Goal: Task Accomplishment & Management: Complete application form

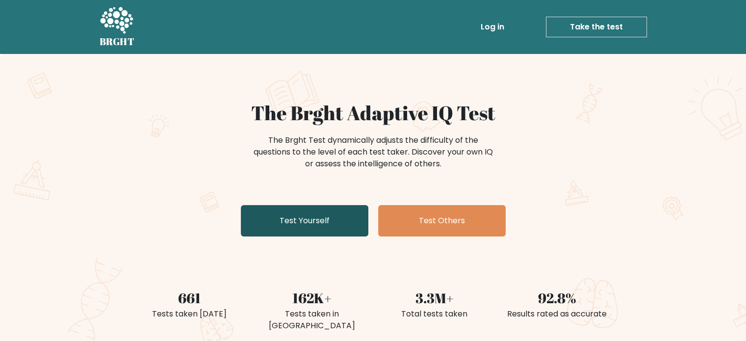
click at [306, 225] on link "Test Yourself" at bounding box center [305, 220] width 128 height 31
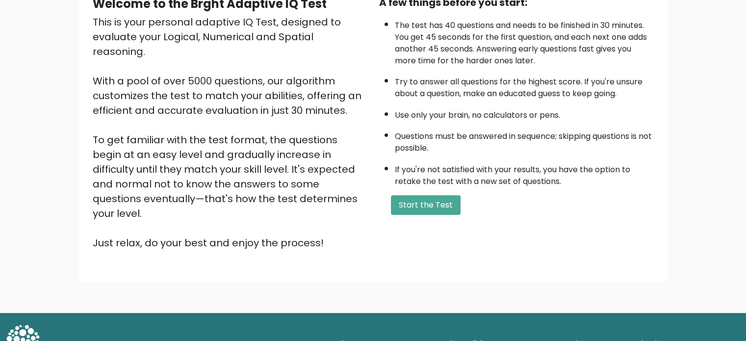
scroll to position [108, 0]
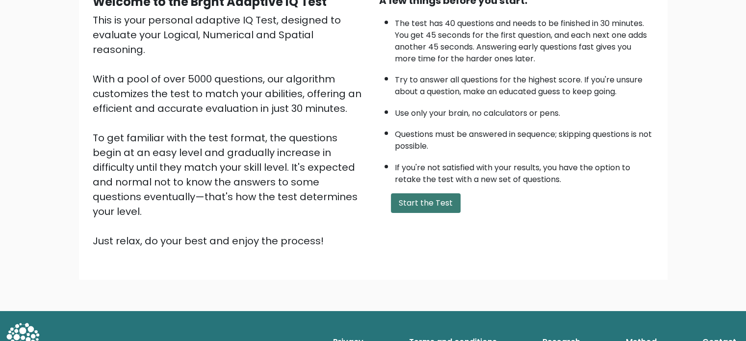
click at [425, 204] on button "Start the Test" at bounding box center [426, 203] width 70 height 20
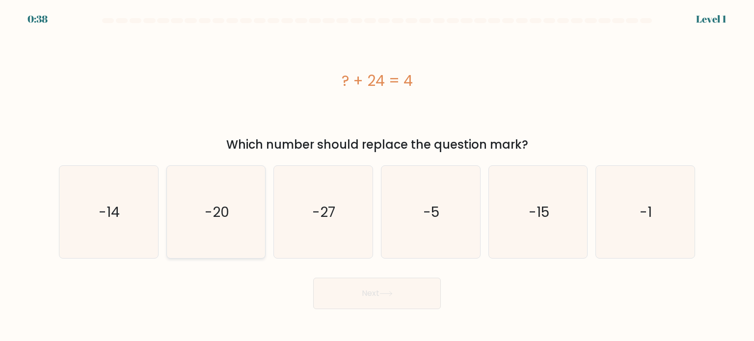
click at [238, 218] on icon "-20" at bounding box center [216, 212] width 92 height 92
click at [377, 176] on input "b. -20" at bounding box center [377, 173] width 0 height 5
radio input "true"
click at [352, 289] on button "Next" at bounding box center [377, 293] width 128 height 31
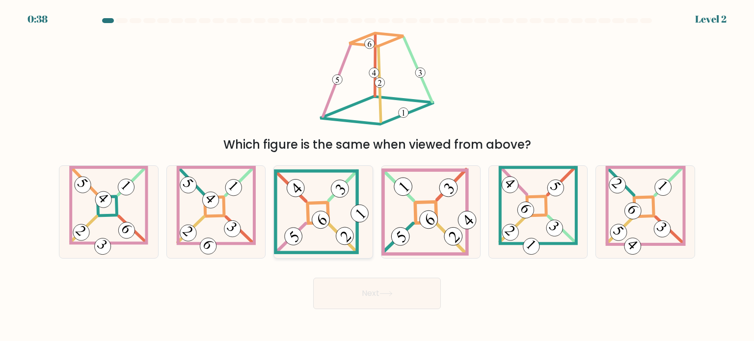
click at [316, 225] on 841 at bounding box center [321, 220] width 25 height 25
click at [377, 176] on input "c." at bounding box center [377, 173] width 0 height 5
radio input "true"
click at [369, 292] on button "Next" at bounding box center [377, 293] width 128 height 31
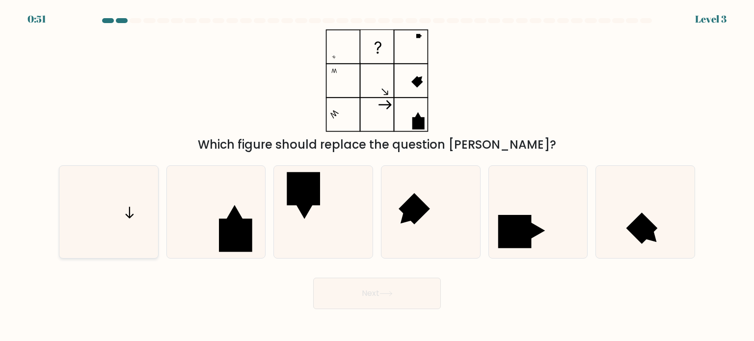
click at [130, 210] on icon at bounding box center [130, 213] width 8 height 12
click at [377, 176] on input "a." at bounding box center [377, 173] width 0 height 5
radio input "true"
click at [393, 287] on button "Next" at bounding box center [377, 293] width 128 height 31
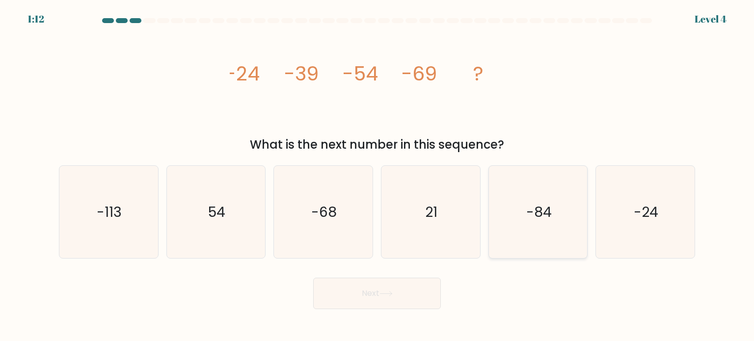
click at [549, 215] on text "-84" at bounding box center [539, 212] width 26 height 20
click at [377, 176] on input "e. -84" at bounding box center [377, 173] width 0 height 5
radio input "true"
click at [404, 290] on button "Next" at bounding box center [377, 293] width 128 height 31
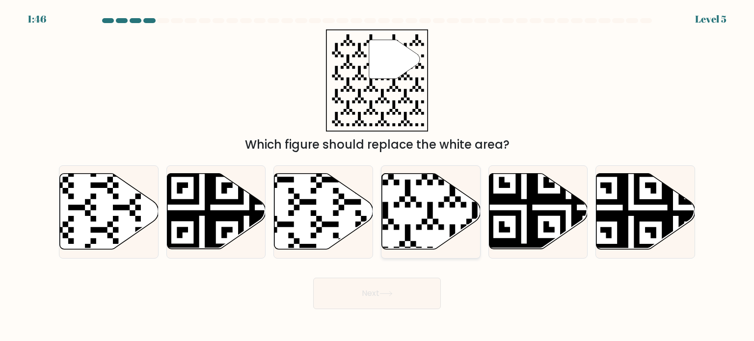
click at [429, 195] on icon at bounding box center [431, 212] width 99 height 76
click at [377, 176] on input "d." at bounding box center [377, 173] width 0 height 5
radio input "true"
click at [363, 301] on button "Next" at bounding box center [377, 293] width 128 height 31
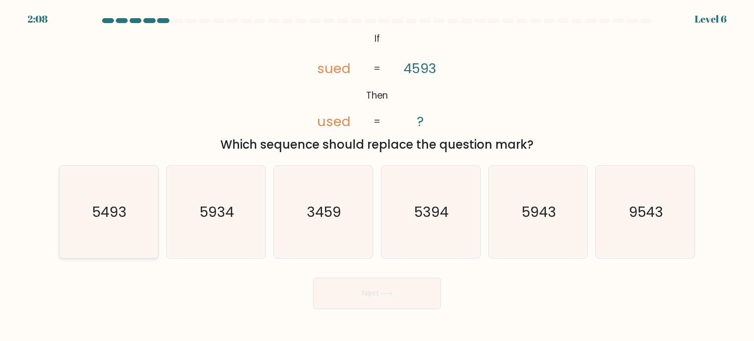
click at [108, 211] on text "5493" at bounding box center [109, 212] width 34 height 20
click at [377, 176] on input "a. 5493" at bounding box center [377, 173] width 0 height 5
radio input "true"
click at [379, 293] on button "Next" at bounding box center [377, 293] width 128 height 31
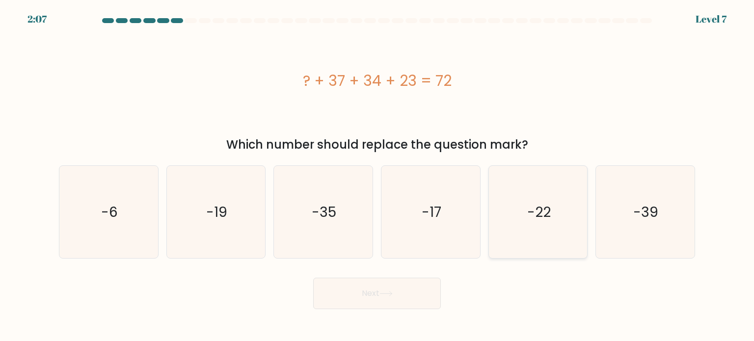
click at [540, 222] on icon "-22" at bounding box center [538, 212] width 92 height 92
click at [377, 176] on input "e. -22" at bounding box center [377, 173] width 0 height 5
radio input "true"
click at [373, 300] on button "Next" at bounding box center [377, 293] width 128 height 31
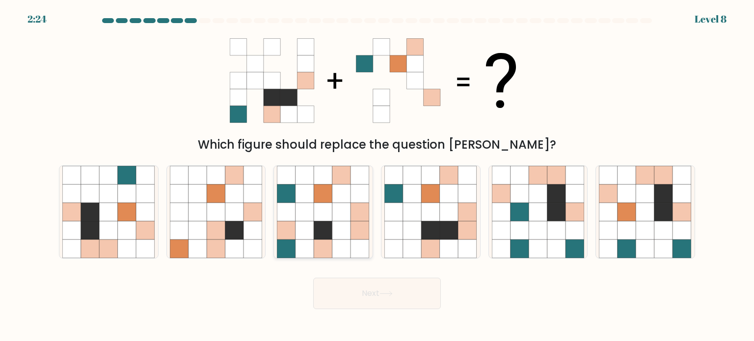
click at [318, 203] on icon at bounding box center [323, 212] width 19 height 19
click at [377, 176] on input "c." at bounding box center [377, 173] width 0 height 5
radio input "true"
click at [347, 304] on button "Next" at bounding box center [377, 293] width 128 height 31
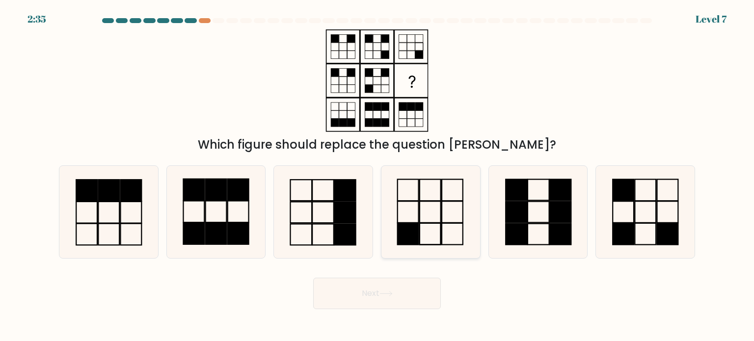
click at [428, 222] on icon at bounding box center [430, 212] width 92 height 92
click at [377, 176] on input "d." at bounding box center [377, 173] width 0 height 5
radio input "true"
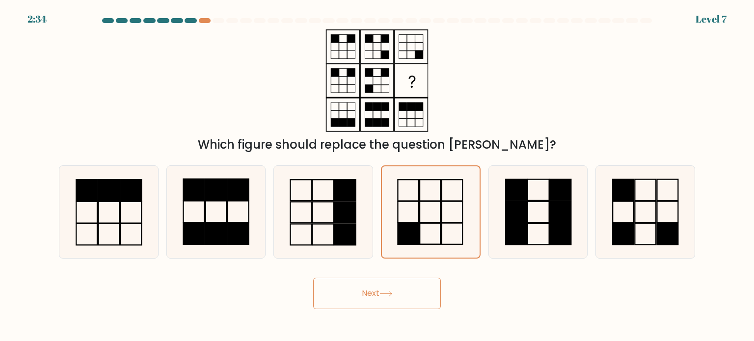
click at [381, 296] on button "Next" at bounding box center [377, 293] width 128 height 31
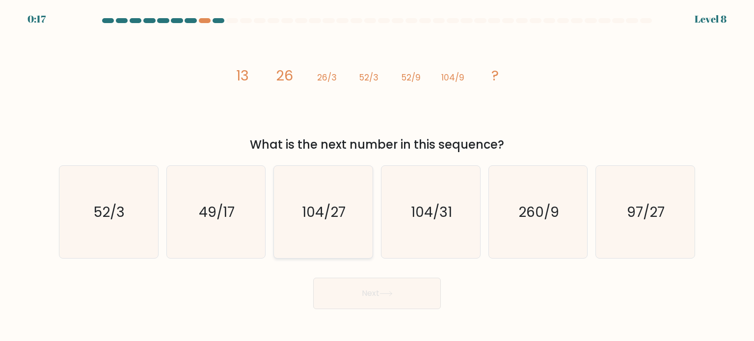
click at [321, 219] on text "104/27" at bounding box center [324, 212] width 44 height 20
click at [377, 176] on input "c. 104/27" at bounding box center [377, 173] width 0 height 5
radio input "true"
click at [394, 290] on button "Next" at bounding box center [377, 293] width 128 height 31
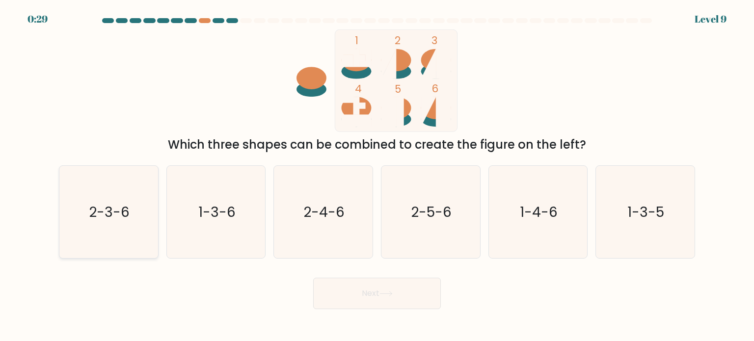
click at [110, 224] on icon "2-3-6" at bounding box center [108, 212] width 92 height 92
click at [377, 176] on input "a. 2-3-6" at bounding box center [377, 173] width 0 height 5
radio input "true"
click at [397, 301] on button "Next" at bounding box center [377, 293] width 128 height 31
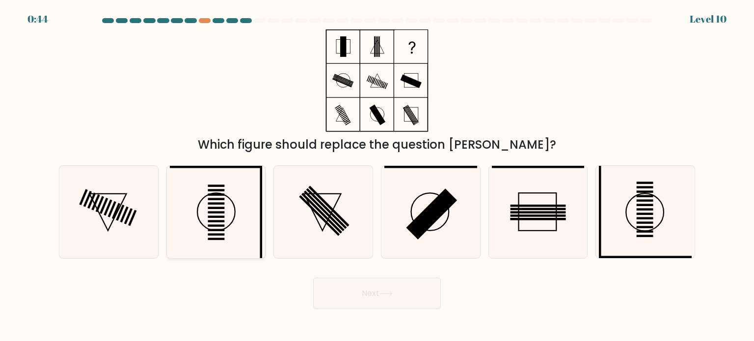
click at [210, 214] on icon at bounding box center [216, 212] width 92 height 92
click at [377, 176] on input "b." at bounding box center [377, 173] width 0 height 5
radio input "true"
click at [210, 214] on icon at bounding box center [215, 211] width 91 height 91
click at [377, 176] on input "b." at bounding box center [377, 173] width 0 height 5
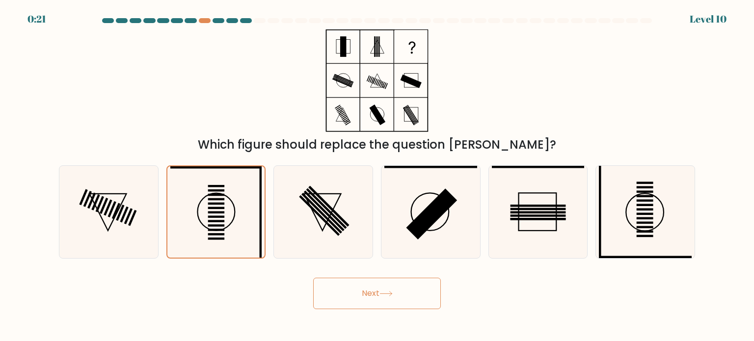
click at [349, 297] on button "Next" at bounding box center [377, 293] width 128 height 31
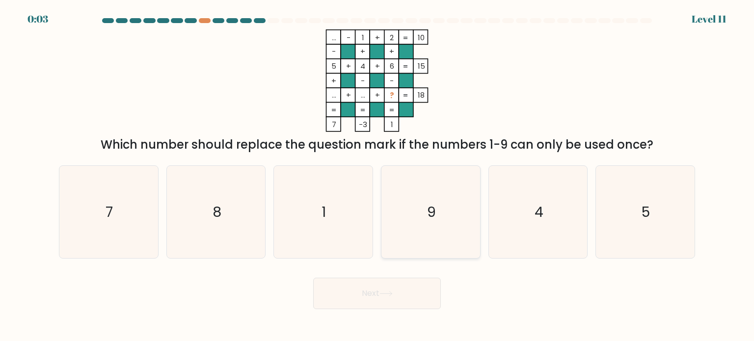
drag, startPoint x: 434, startPoint y: 219, endPoint x: 416, endPoint y: 217, distance: 17.8
click at [416, 217] on icon "9" at bounding box center [430, 212] width 92 height 92
click at [377, 176] on input "d. 9" at bounding box center [377, 173] width 0 height 5
radio input "true"
click at [367, 299] on button "Next" at bounding box center [377, 293] width 128 height 31
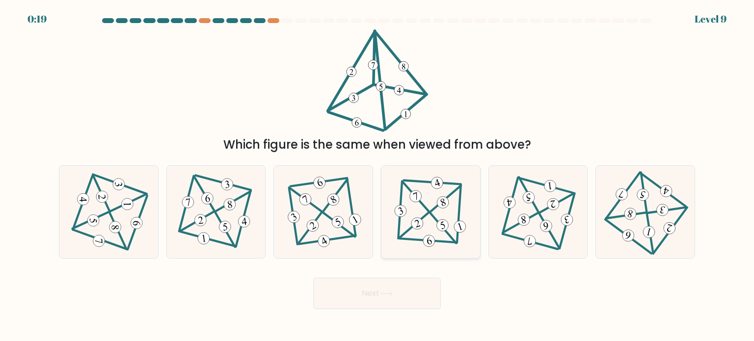
click at [427, 216] on icon at bounding box center [431, 212] width 76 height 74
click at [377, 176] on input "d." at bounding box center [377, 173] width 0 height 5
radio input "true"
click at [371, 298] on button "Next" at bounding box center [377, 293] width 128 height 31
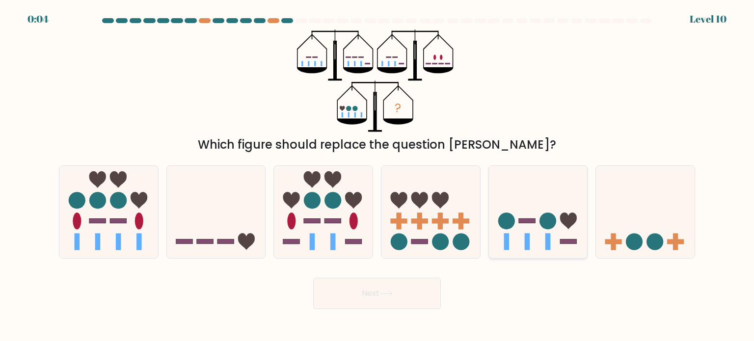
click at [512, 240] on icon at bounding box center [538, 211] width 99 height 81
click at [377, 176] on input "e." at bounding box center [377, 173] width 0 height 5
radio input "true"
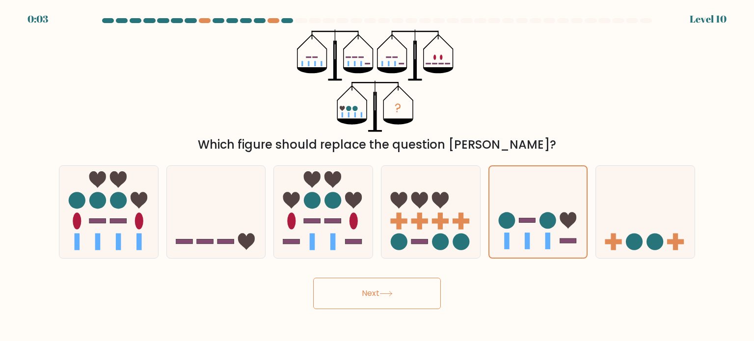
click at [370, 294] on button "Next" at bounding box center [377, 293] width 128 height 31
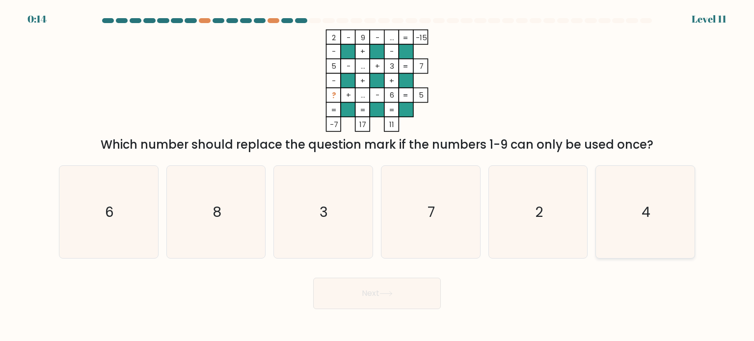
click at [646, 222] on icon "4" at bounding box center [645, 212] width 92 height 92
click at [377, 176] on input "f. 4" at bounding box center [377, 173] width 0 height 5
radio input "true"
click at [359, 298] on button "Next" at bounding box center [377, 293] width 128 height 31
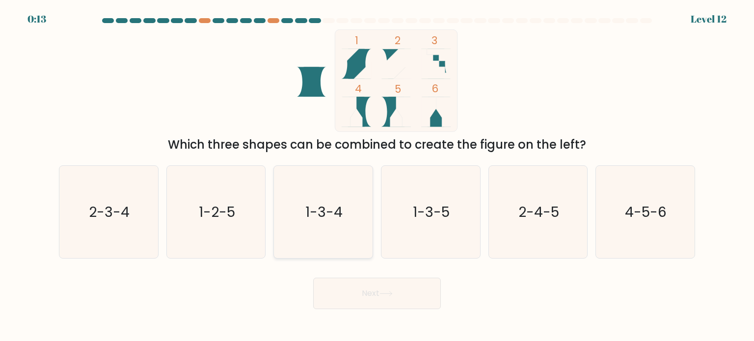
click at [319, 197] on icon "1-3-4" at bounding box center [323, 212] width 92 height 92
click at [377, 176] on input "c. 1-3-4" at bounding box center [377, 173] width 0 height 5
radio input "true"
click at [433, 220] on text "1-3-5" at bounding box center [431, 212] width 37 height 20
click at [377, 176] on input "d. 1-3-5" at bounding box center [377, 173] width 0 height 5
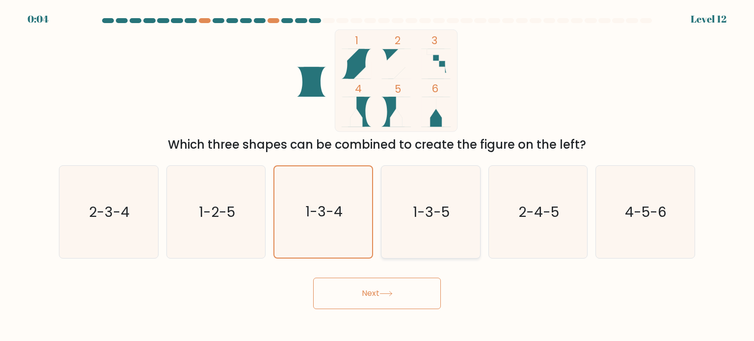
radio input "true"
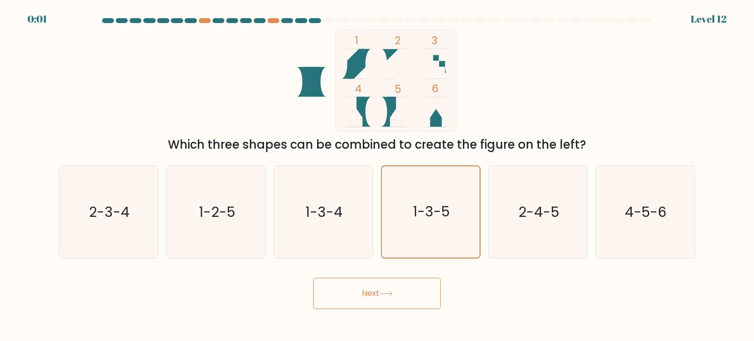
click at [386, 298] on button "Next" at bounding box center [377, 293] width 128 height 31
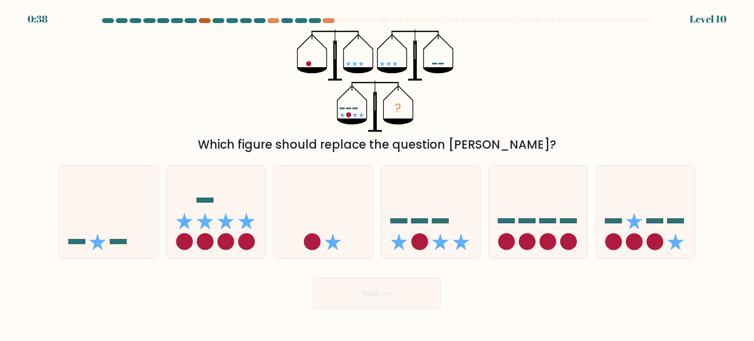
click at [206, 20] on div at bounding box center [205, 20] width 12 height 5
click at [214, 228] on icon at bounding box center [216, 211] width 99 height 81
click at [377, 176] on input "b." at bounding box center [377, 173] width 0 height 5
radio input "true"
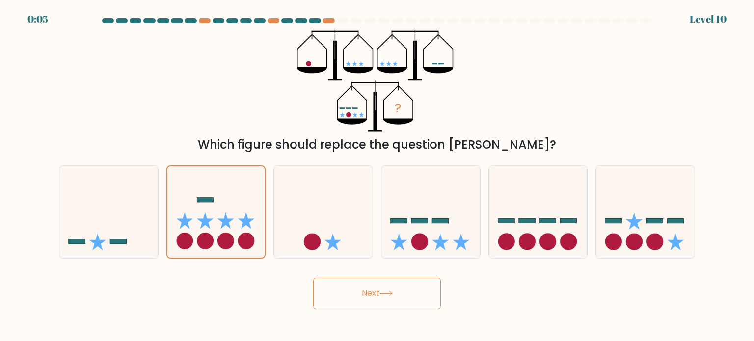
click at [351, 303] on button "Next" at bounding box center [377, 293] width 128 height 31
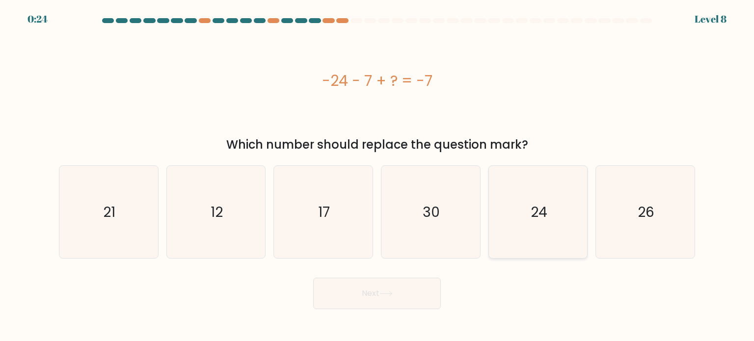
click at [529, 213] on icon "24" at bounding box center [538, 212] width 92 height 92
click at [377, 176] on input "e. 24" at bounding box center [377, 173] width 0 height 5
radio input "true"
click at [423, 212] on text "30" at bounding box center [431, 212] width 17 height 20
click at [377, 176] on input "d. 30" at bounding box center [377, 173] width 0 height 5
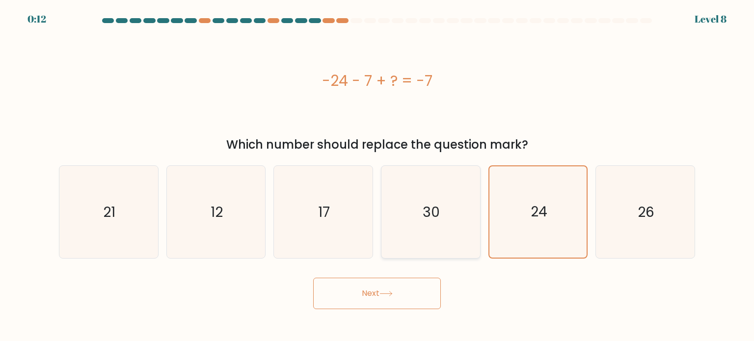
radio input "true"
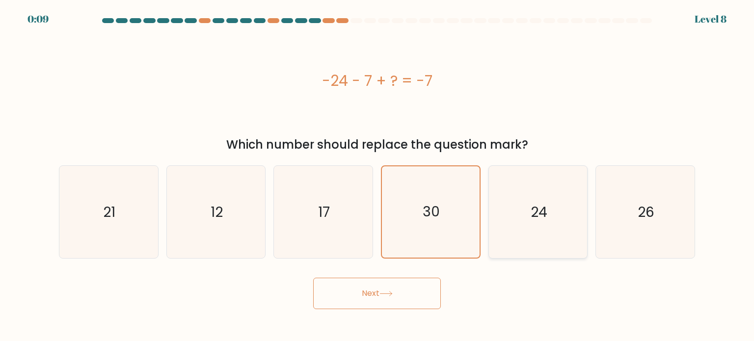
click at [550, 212] on icon "24" at bounding box center [538, 212] width 92 height 92
click at [377, 176] on input "e. 24" at bounding box center [377, 173] width 0 height 5
radio input "true"
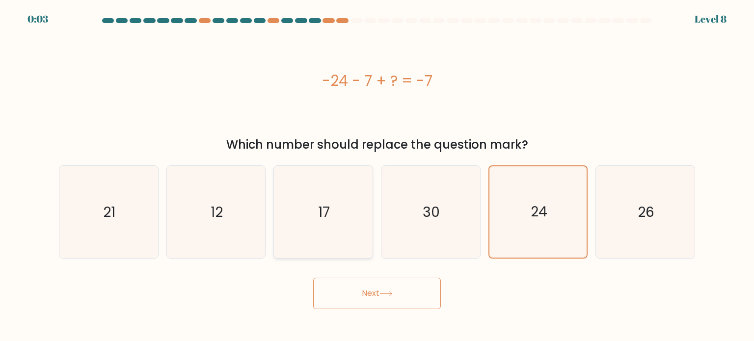
click at [347, 214] on icon "17" at bounding box center [323, 212] width 92 height 92
click at [377, 176] on input "c. 17" at bounding box center [377, 173] width 0 height 5
radio input "true"
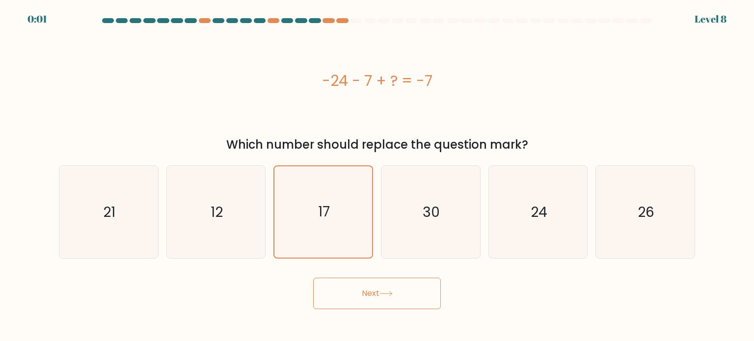
click at [381, 310] on body "0:01 Level 8 a." at bounding box center [377, 170] width 754 height 341
click at [377, 303] on button "Next" at bounding box center [377, 293] width 128 height 31
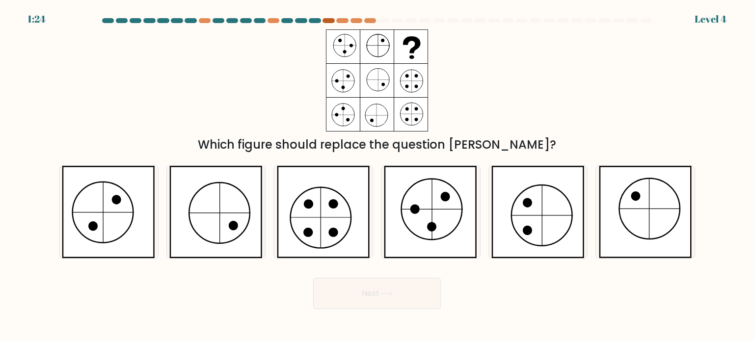
click at [333, 19] on div at bounding box center [328, 20] width 12 height 5
click at [312, 23] on div at bounding box center [377, 22] width 648 height 9
click at [318, 21] on div at bounding box center [315, 20] width 12 height 5
click at [315, 223] on icon at bounding box center [323, 212] width 93 height 92
click at [377, 176] on input "c." at bounding box center [377, 173] width 0 height 5
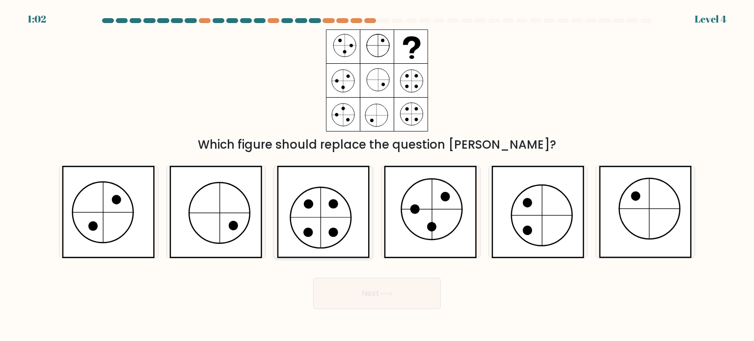
radio input "true"
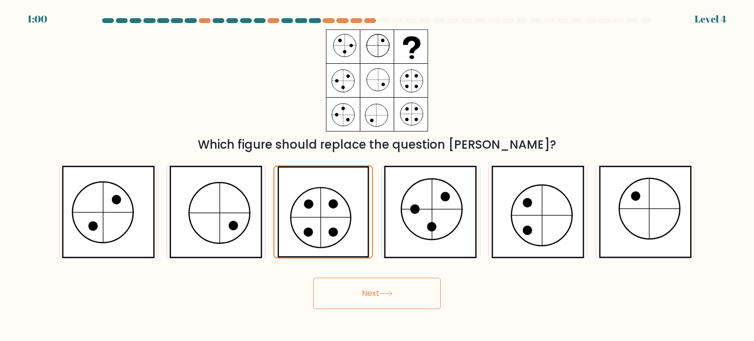
click at [348, 297] on button "Next" at bounding box center [377, 293] width 128 height 31
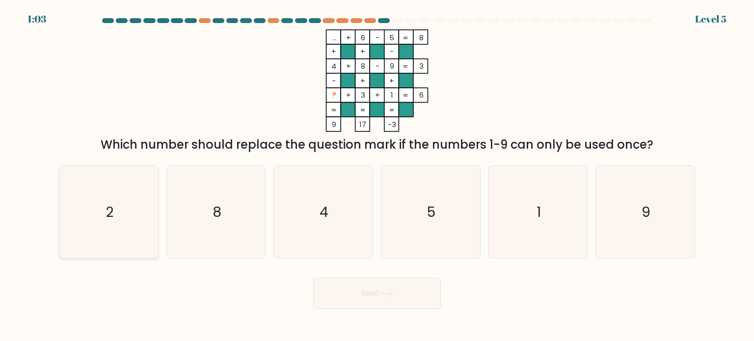
click at [114, 204] on icon "2" at bounding box center [108, 212] width 92 height 92
click at [377, 176] on input "a. 2" at bounding box center [377, 173] width 0 height 5
radio input "true"
click at [363, 299] on button "Next" at bounding box center [377, 293] width 128 height 31
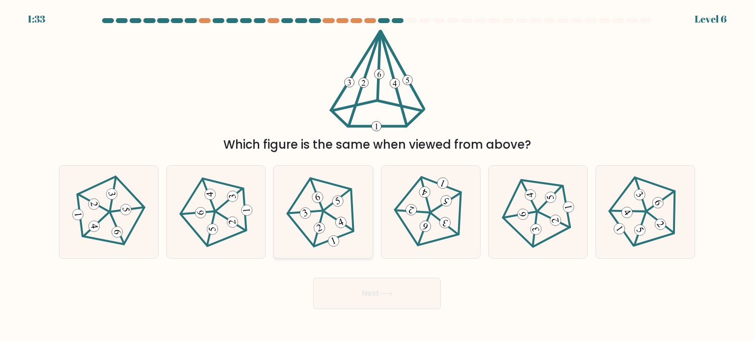
click at [322, 222] on icon at bounding box center [323, 212] width 74 height 74
click at [377, 176] on input "c." at bounding box center [377, 173] width 0 height 5
radio input "true"
click at [381, 289] on button "Next" at bounding box center [377, 293] width 128 height 31
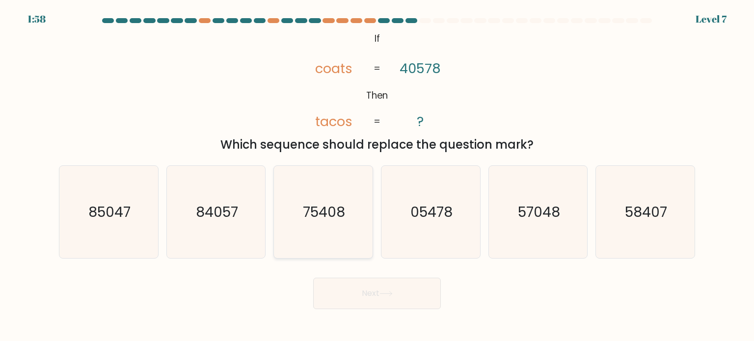
click at [331, 212] on text "75408" at bounding box center [324, 212] width 42 height 20
click at [377, 176] on input "c. 75408" at bounding box center [377, 173] width 0 height 5
radio input "true"
click at [360, 293] on button "Next" at bounding box center [377, 293] width 128 height 31
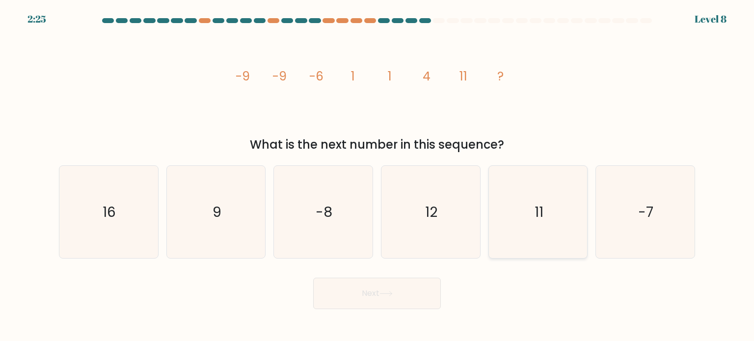
click at [549, 216] on icon "11" at bounding box center [538, 212] width 92 height 92
click at [377, 176] on input "e. 11" at bounding box center [377, 173] width 0 height 5
radio input "true"
click at [387, 286] on button "Next" at bounding box center [377, 293] width 128 height 31
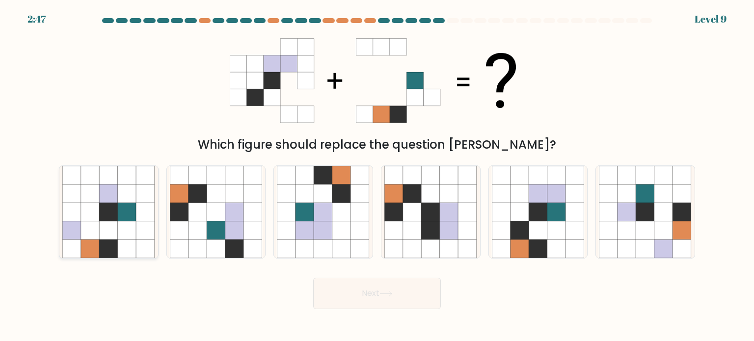
drag, startPoint x: 133, startPoint y: 227, endPoint x: 111, endPoint y: 247, distance: 29.8
click at [111, 247] on icon at bounding box center [109, 248] width 19 height 19
click at [377, 176] on input "a." at bounding box center [377, 173] width 0 height 5
radio input "true"
click at [563, 220] on icon at bounding box center [556, 212] width 19 height 19
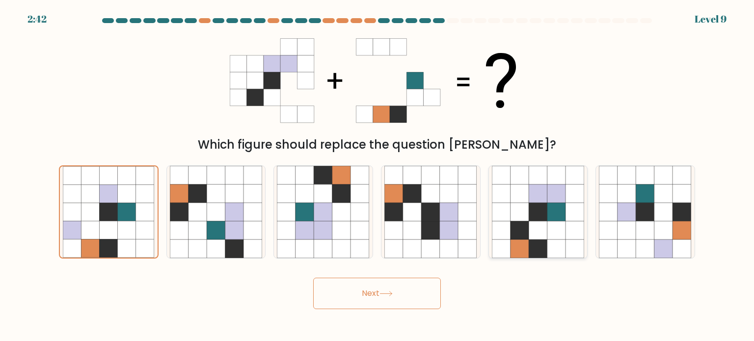
click at [377, 176] on input "e." at bounding box center [377, 173] width 0 height 5
radio input "true"
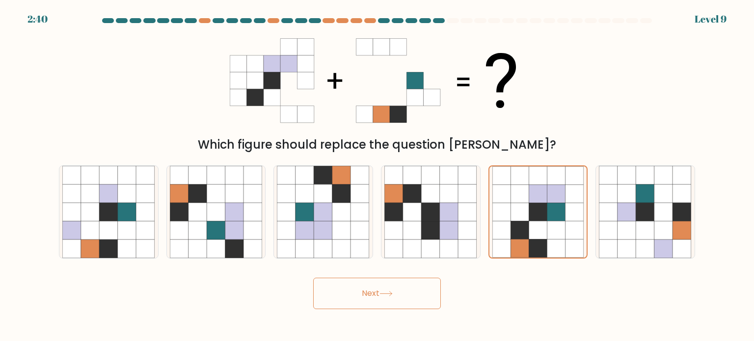
click at [387, 300] on button "Next" at bounding box center [377, 293] width 128 height 31
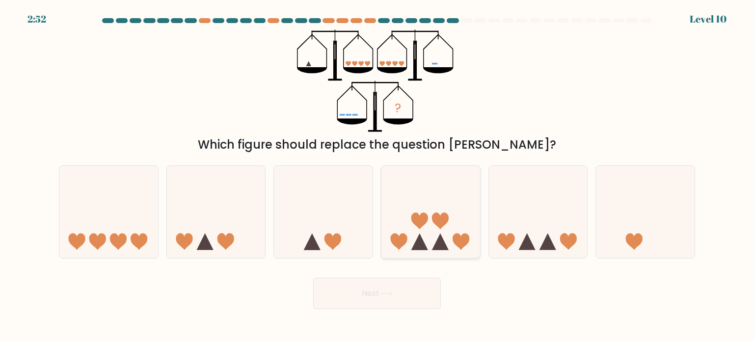
click at [434, 245] on icon at bounding box center [430, 211] width 99 height 81
click at [377, 176] on input "d." at bounding box center [377, 173] width 0 height 5
radio input "true"
click at [364, 290] on button "Next" at bounding box center [377, 293] width 128 height 31
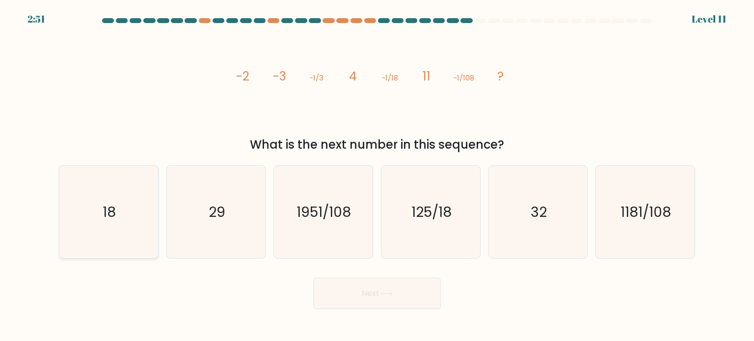
click at [118, 214] on icon "18" at bounding box center [108, 212] width 92 height 92
click at [377, 176] on input "a. 18" at bounding box center [377, 173] width 0 height 5
radio input "true"
click at [395, 299] on button "Next" at bounding box center [377, 293] width 128 height 31
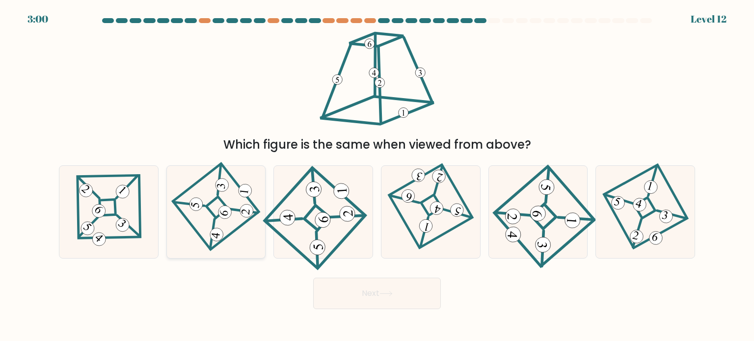
click at [210, 217] on icon at bounding box center [216, 212] width 64 height 74
click at [377, 176] on input "b." at bounding box center [377, 173] width 0 height 5
radio input "true"
click at [324, 221] on icon at bounding box center [324, 219] width 12 height 12
click at [377, 176] on input "c." at bounding box center [377, 173] width 0 height 5
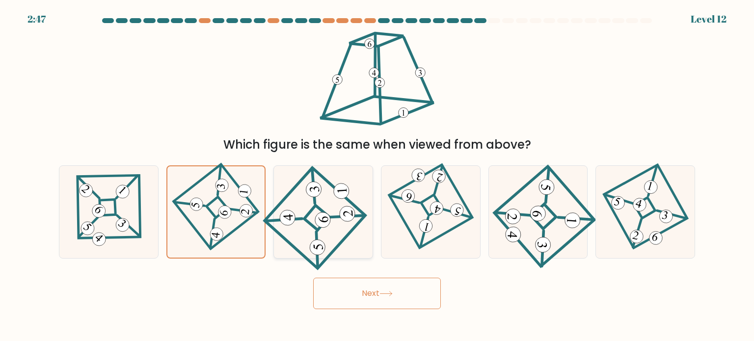
radio input "true"
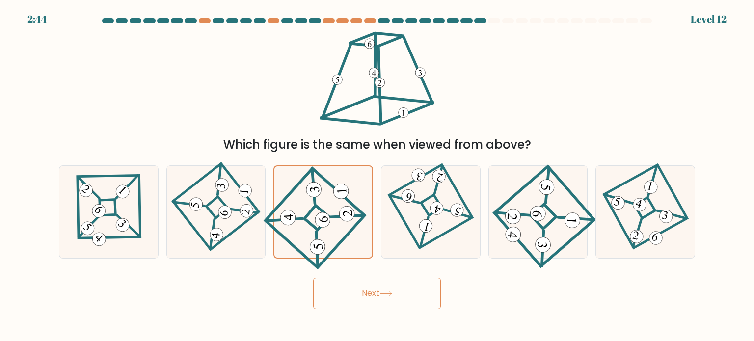
click at [368, 290] on button "Next" at bounding box center [377, 293] width 128 height 31
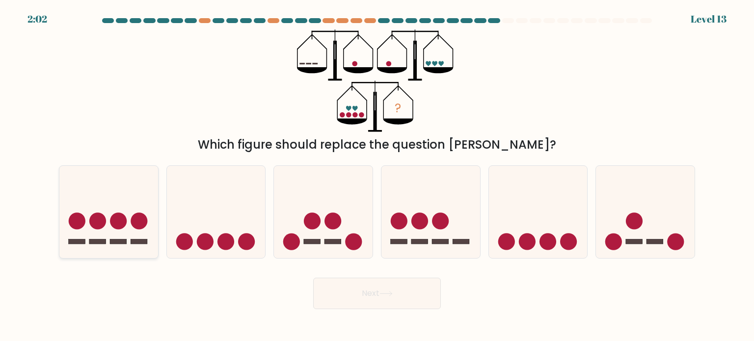
click at [110, 225] on icon at bounding box center [108, 211] width 99 height 81
click at [377, 176] on input "a." at bounding box center [377, 173] width 0 height 5
radio input "true"
click at [365, 287] on button "Next" at bounding box center [377, 293] width 128 height 31
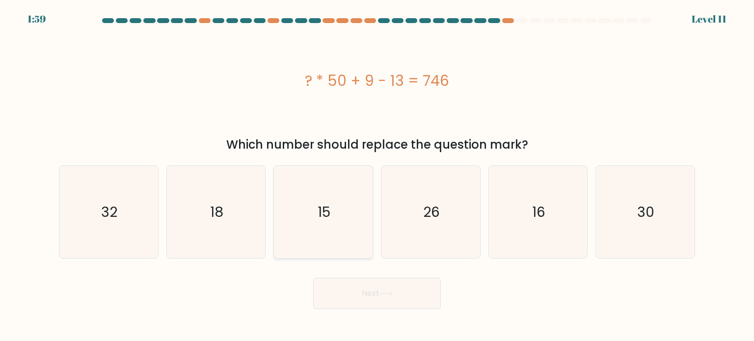
click at [330, 206] on text "15" at bounding box center [324, 212] width 13 height 20
click at [377, 176] on input "c. 15" at bounding box center [377, 173] width 0 height 5
radio input "true"
drag, startPoint x: 380, startPoint y: 299, endPoint x: 350, endPoint y: 290, distance: 30.9
click at [350, 290] on button "Next" at bounding box center [377, 293] width 128 height 31
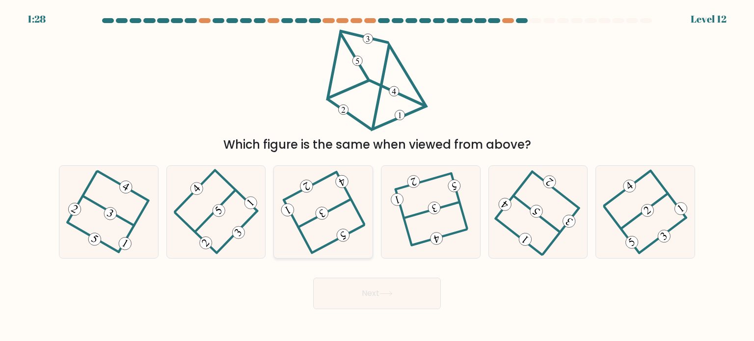
click at [340, 220] on icon at bounding box center [323, 212] width 74 height 74
click at [377, 176] on input "c." at bounding box center [377, 173] width 0 height 5
radio input "true"
click at [393, 290] on button "Next" at bounding box center [377, 293] width 128 height 31
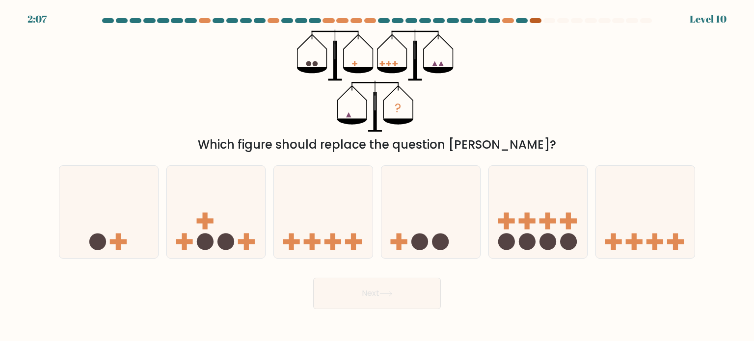
click at [536, 23] on div at bounding box center [535, 20] width 12 height 5
click at [410, 249] on icon at bounding box center [430, 211] width 99 height 81
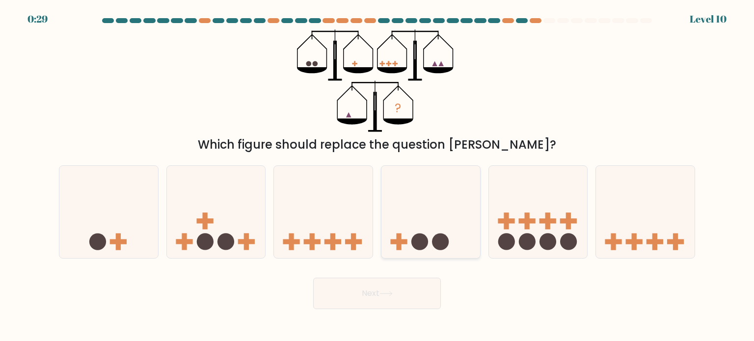
click at [377, 176] on input "d." at bounding box center [377, 173] width 0 height 5
radio input "true"
click at [380, 299] on button "Next" at bounding box center [377, 293] width 128 height 31
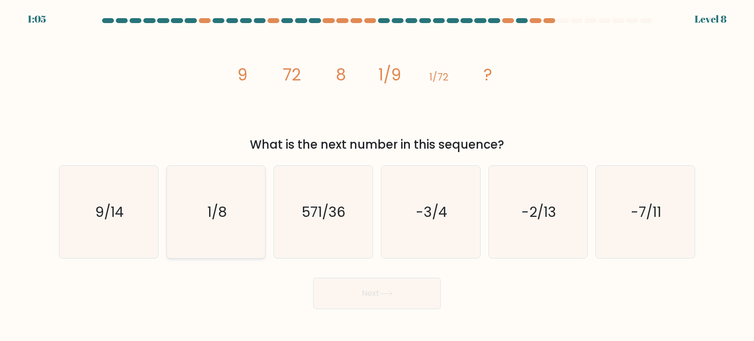
click at [216, 207] on text "1/8" at bounding box center [217, 212] width 20 height 20
click at [377, 176] on input "b. 1/8" at bounding box center [377, 173] width 0 height 5
radio input "true"
click at [376, 289] on button "Next" at bounding box center [377, 293] width 128 height 31
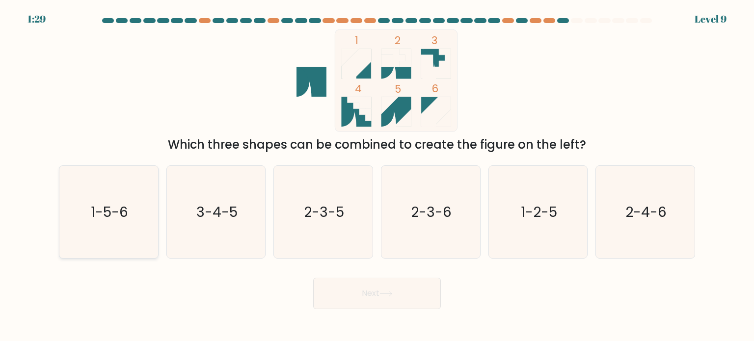
click at [74, 215] on icon "1-5-6" at bounding box center [108, 212] width 92 height 92
click at [377, 176] on input "a. 1-5-6" at bounding box center [377, 173] width 0 height 5
radio input "true"
click at [369, 292] on button "Next" at bounding box center [377, 293] width 128 height 31
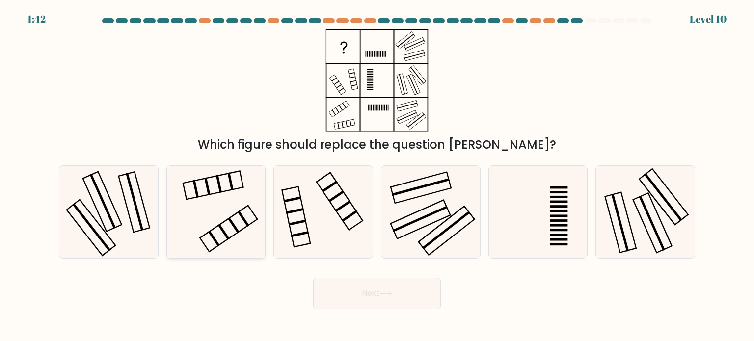
click at [236, 207] on icon at bounding box center [216, 212] width 92 height 92
click at [377, 176] on input "b." at bounding box center [377, 173] width 0 height 5
radio input "true"
click at [365, 286] on button "Next" at bounding box center [377, 293] width 128 height 31
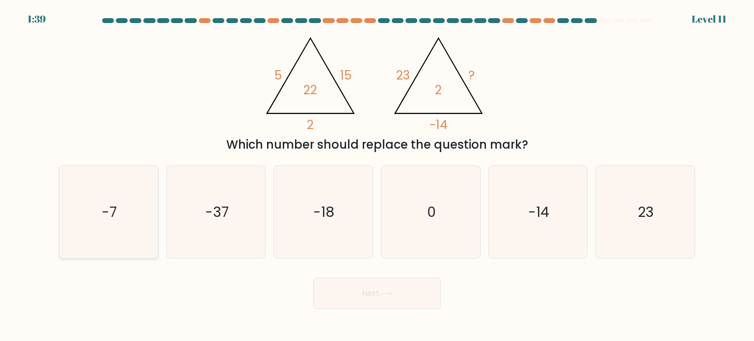
click at [109, 212] on text "-7" at bounding box center [109, 212] width 15 height 20
click at [377, 176] on input "a. -7" at bounding box center [377, 173] width 0 height 5
radio input "true"
click at [400, 297] on button "Next" at bounding box center [377, 293] width 128 height 31
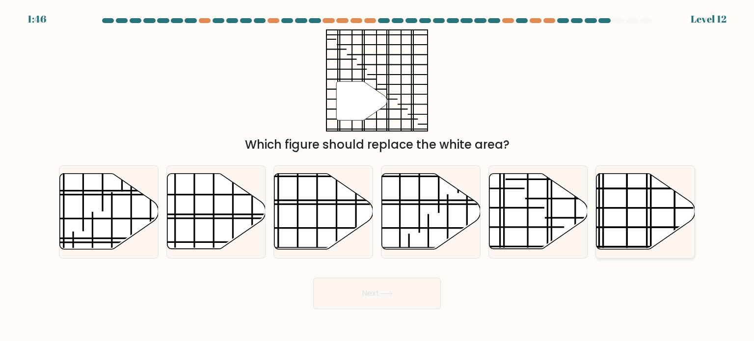
click at [615, 215] on icon at bounding box center [645, 212] width 99 height 76
click at [377, 176] on input "f." at bounding box center [377, 173] width 0 height 5
radio input "true"
click at [392, 296] on icon at bounding box center [385, 293] width 13 height 5
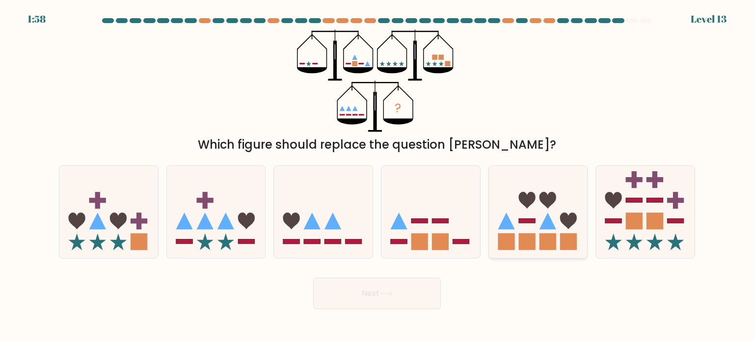
click at [526, 228] on icon at bounding box center [538, 211] width 99 height 81
click at [377, 176] on input "e." at bounding box center [377, 173] width 0 height 5
radio input "true"
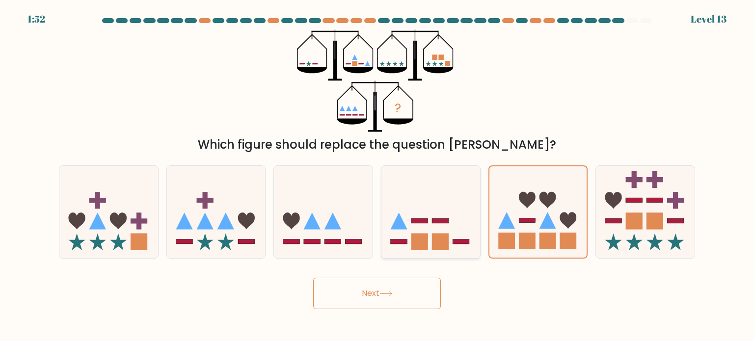
click at [418, 233] on icon at bounding box center [430, 211] width 99 height 81
click at [377, 176] on input "d." at bounding box center [377, 173] width 0 height 5
radio input "true"
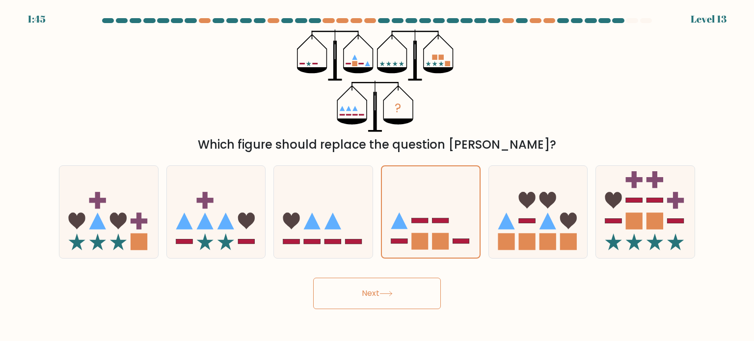
click at [366, 300] on button "Next" at bounding box center [377, 293] width 128 height 31
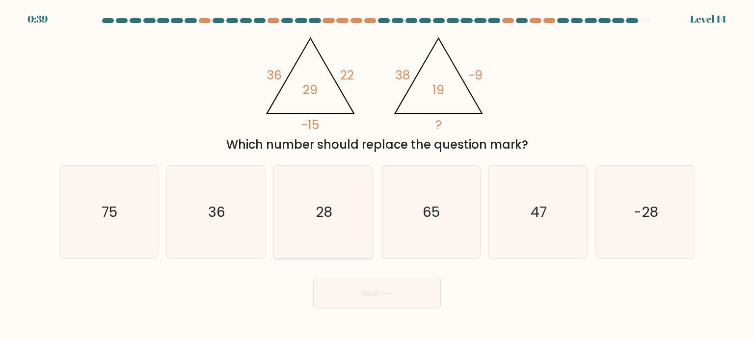
click at [328, 217] on text "28" at bounding box center [324, 212] width 17 height 20
click at [377, 176] on input "c. 28" at bounding box center [377, 173] width 0 height 5
radio input "true"
click at [371, 314] on body "0:38 Level 14" at bounding box center [377, 170] width 754 height 341
click at [364, 294] on button "Next" at bounding box center [377, 293] width 128 height 31
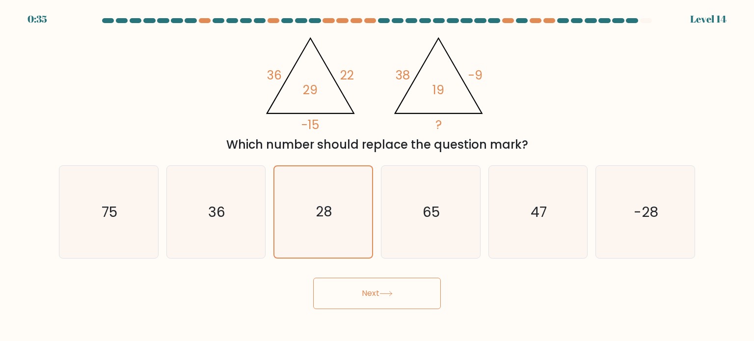
click at [364, 294] on button "Next" at bounding box center [377, 293] width 128 height 31
click at [397, 289] on button "Next" at bounding box center [377, 293] width 128 height 31
click at [434, 205] on text "65" at bounding box center [431, 212] width 17 height 20
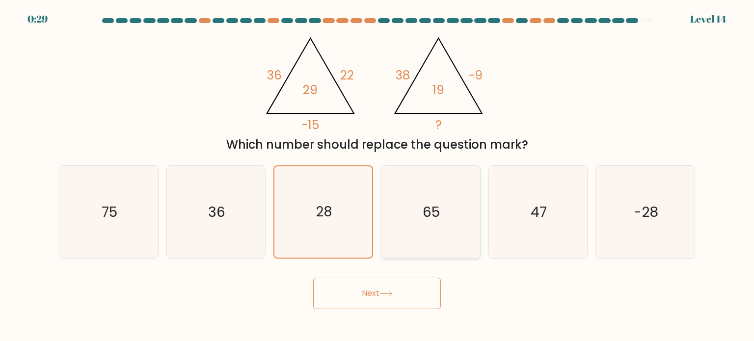
click at [377, 176] on input "d. 65" at bounding box center [377, 173] width 0 height 5
radio input "true"
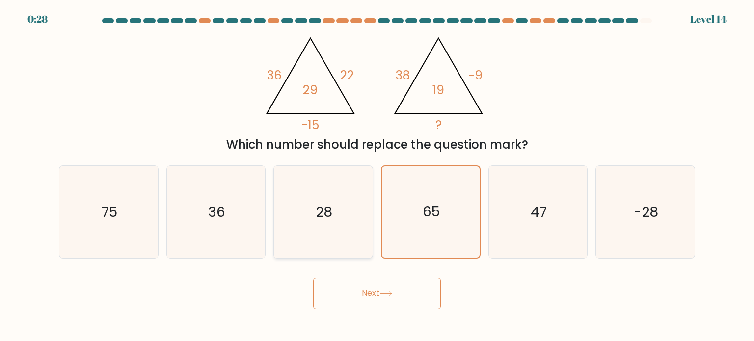
click at [332, 220] on icon "28" at bounding box center [323, 212] width 92 height 92
click at [377, 176] on input "c. 28" at bounding box center [377, 173] width 0 height 5
radio input "true"
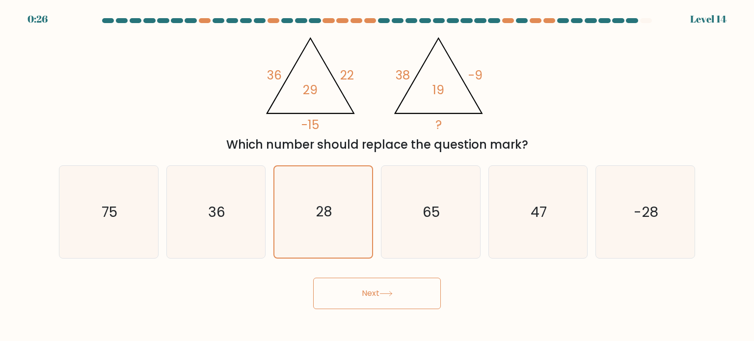
click at [318, 291] on button "Next" at bounding box center [377, 293] width 128 height 31
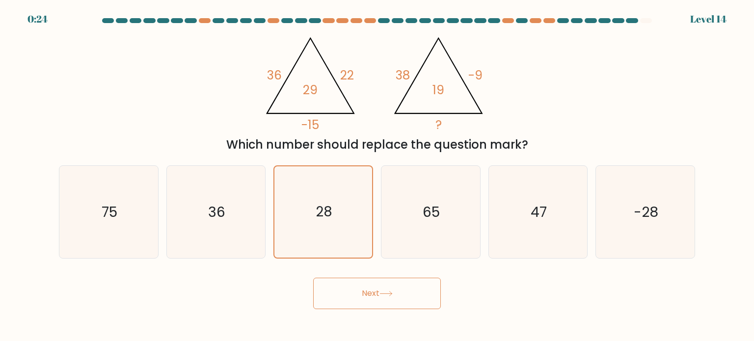
click at [318, 291] on button "Next" at bounding box center [377, 293] width 128 height 31
click at [352, 299] on button "Next" at bounding box center [377, 293] width 128 height 31
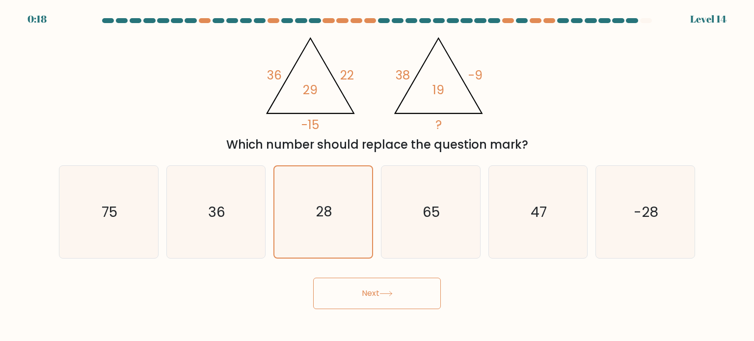
click at [343, 283] on button "Next" at bounding box center [377, 293] width 128 height 31
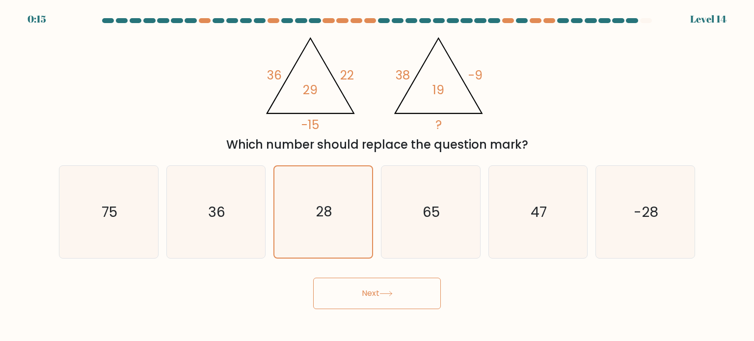
click at [343, 283] on button "Next" at bounding box center [377, 293] width 128 height 31
click at [238, 225] on icon "36" at bounding box center [216, 212] width 92 height 92
click at [377, 176] on input "b. 36" at bounding box center [377, 173] width 0 height 5
radio input "true"
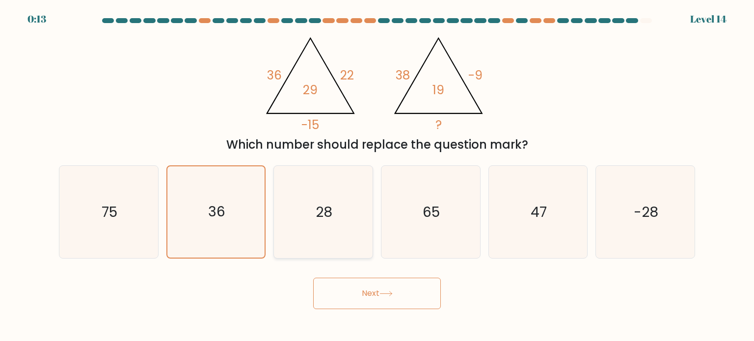
click at [322, 220] on text "28" at bounding box center [324, 212] width 17 height 20
click at [377, 176] on input "c. 28" at bounding box center [377, 173] width 0 height 5
radio input "true"
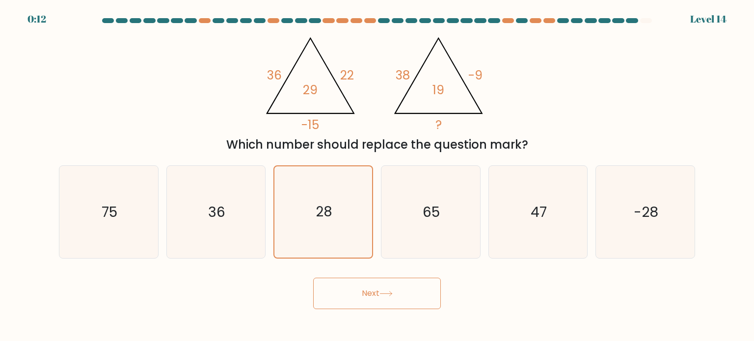
click at [369, 292] on button "Next" at bounding box center [377, 293] width 128 height 31
click at [388, 295] on icon at bounding box center [385, 293] width 13 height 5
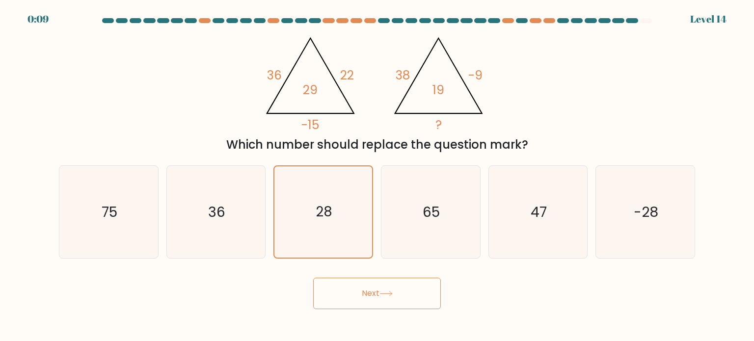
click at [388, 295] on icon at bounding box center [385, 293] width 13 height 5
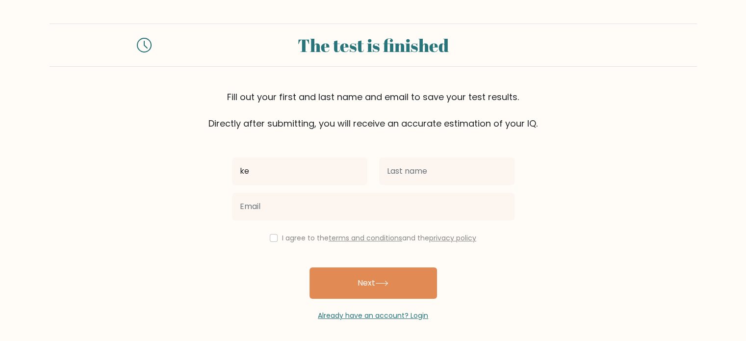
type input "k"
type input "Keanaldi"
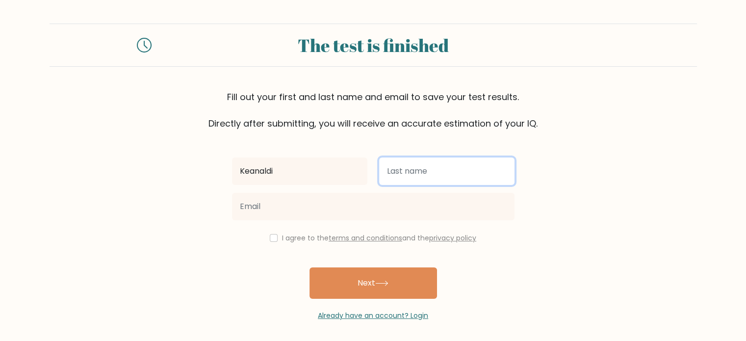
click at [409, 166] on input "text" at bounding box center [446, 171] width 135 height 27
type input "h"
type input "Hutomo"
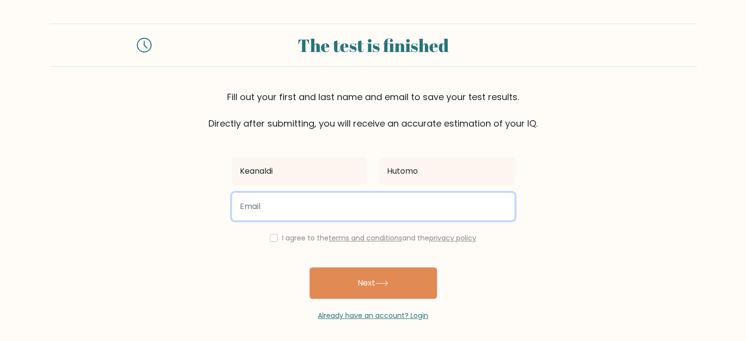
click at [310, 206] on input "email" at bounding box center [373, 206] width 283 height 27
type input "[EMAIL_ADDRESS][DOMAIN_NAME]"
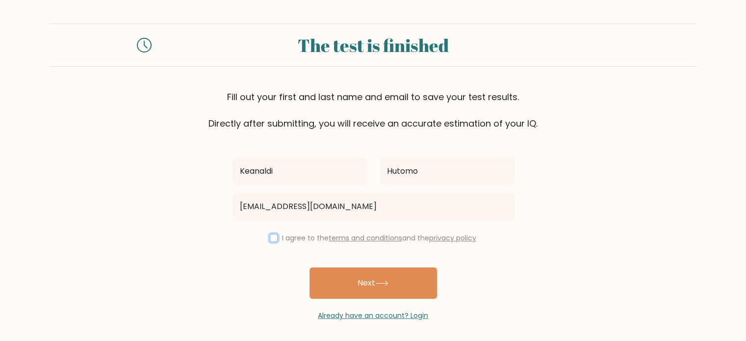
click at [271, 235] on input "checkbox" at bounding box center [274, 238] width 8 height 8
checkbox input "true"
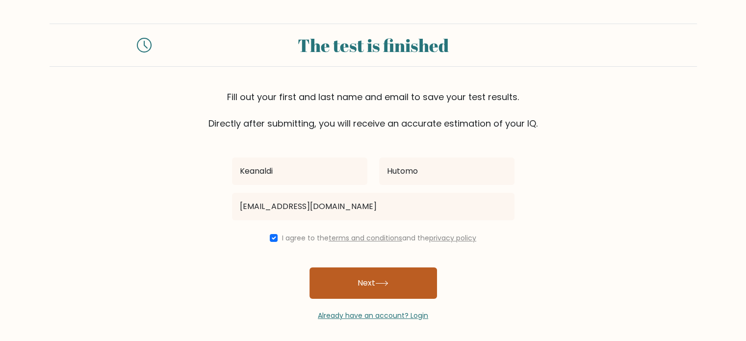
click at [346, 282] on button "Next" at bounding box center [374, 282] width 128 height 31
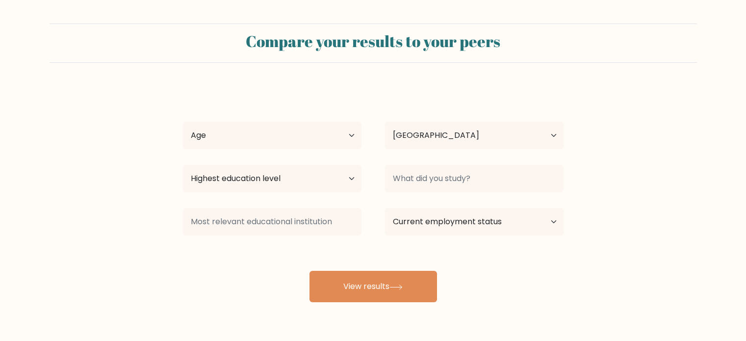
select select "ID"
click at [347, 132] on select "Age Under [DEMOGRAPHIC_DATA] [DEMOGRAPHIC_DATA] [DEMOGRAPHIC_DATA] [DEMOGRAPHIC…" at bounding box center [272, 135] width 179 height 27
select select "25_34"
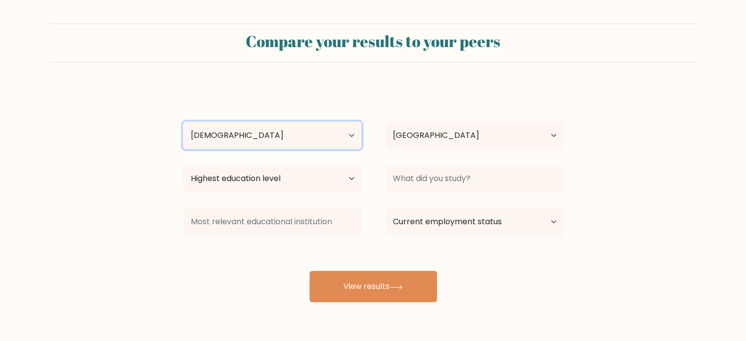
click at [183, 122] on select "Age Under [DEMOGRAPHIC_DATA] [DEMOGRAPHIC_DATA] [DEMOGRAPHIC_DATA] [DEMOGRAPHIC…" at bounding box center [272, 135] width 179 height 27
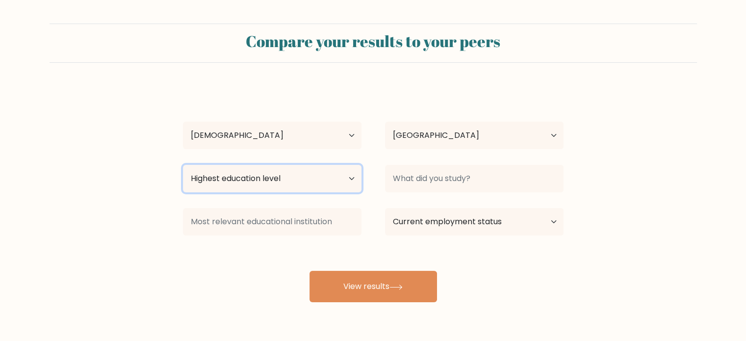
click at [328, 178] on select "Highest education level No schooling Primary Lower Secondary Upper Secondary Oc…" at bounding box center [272, 178] width 179 height 27
click at [243, 187] on select "Highest education level No schooling Primary Lower Secondary Upper Secondary Oc…" at bounding box center [272, 178] width 179 height 27
click at [183, 165] on select "Highest education level No schooling Primary Lower Secondary Upper Secondary Oc…" at bounding box center [272, 178] width 179 height 27
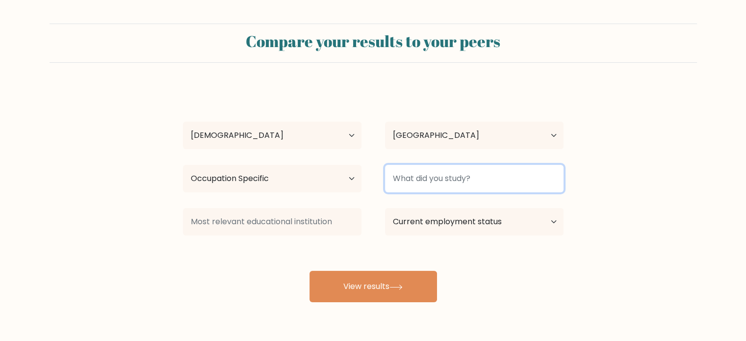
click at [429, 179] on input at bounding box center [474, 178] width 179 height 27
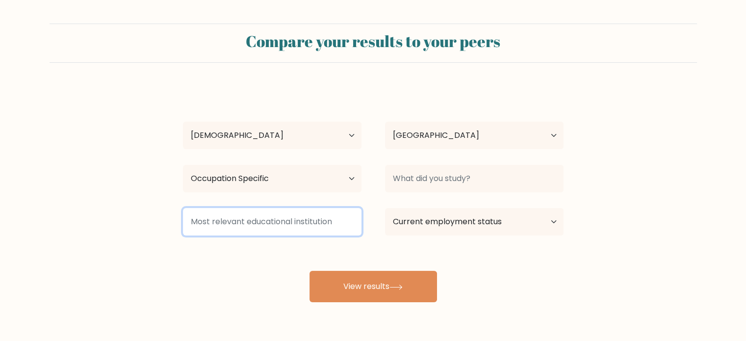
click at [322, 222] on input at bounding box center [272, 221] width 179 height 27
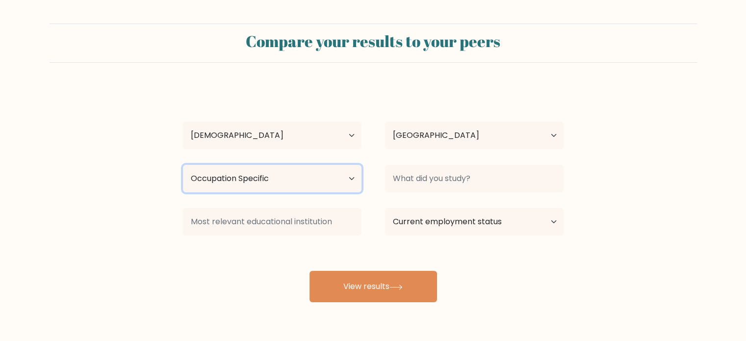
click at [322, 187] on select "Highest education level No schooling Primary Lower Secondary Upper Secondary Oc…" at bounding box center [272, 178] width 179 height 27
click at [183, 165] on select "Highest education level No schooling Primary Lower Secondary Upper Secondary Oc…" at bounding box center [272, 178] width 179 height 27
click at [314, 182] on select "Highest education level No schooling Primary Lower Secondary Upper Secondary Oc…" at bounding box center [272, 178] width 179 height 27
click at [263, 164] on div "Highest education level No schooling Primary Lower Secondary Upper Secondary Oc…" at bounding box center [272, 178] width 202 height 35
click at [258, 178] on select "Highest education level No schooling Primary Lower Secondary Upper Secondary Oc…" at bounding box center [272, 178] width 179 height 27
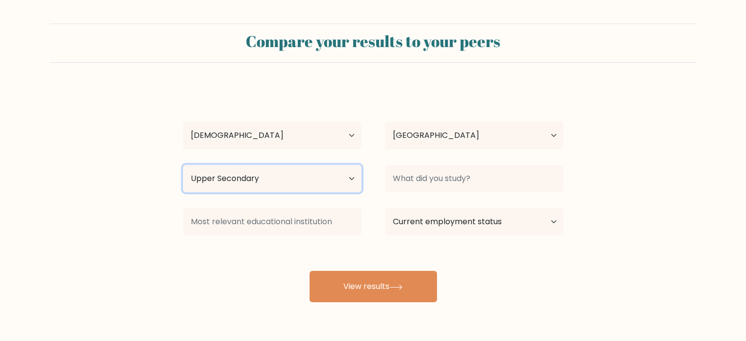
click at [304, 180] on select "Highest education level No schooling Primary Lower Secondary Upper Secondary Oc…" at bounding box center [272, 178] width 179 height 27
select select "occupation_specific"
click at [183, 165] on select "Highest education level No schooling Primary Lower Secondary Upper Secondary Oc…" at bounding box center [272, 178] width 179 height 27
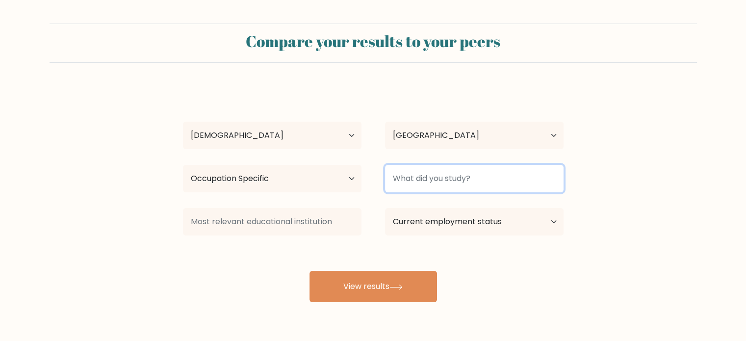
click at [434, 175] on input at bounding box center [474, 178] width 179 height 27
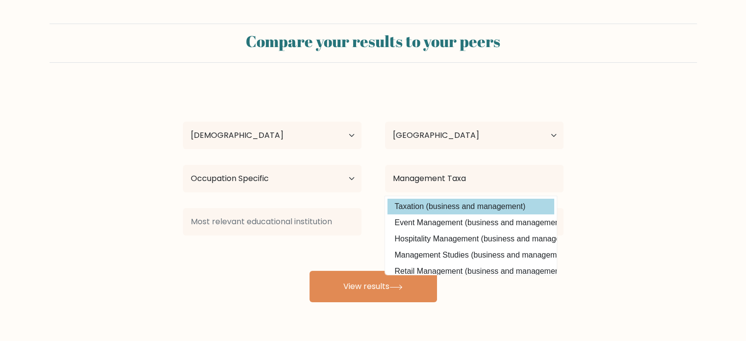
click at [428, 209] on div "Keanaldi Hutomo Age Under 18 years old 18-24 years old 25-34 years old 35-44 ye…" at bounding box center [373, 194] width 393 height 216
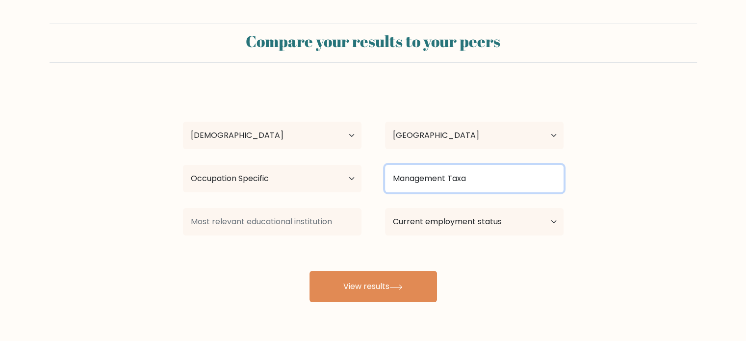
click at [469, 179] on input "Management Taxa" at bounding box center [474, 178] width 179 height 27
type input "M"
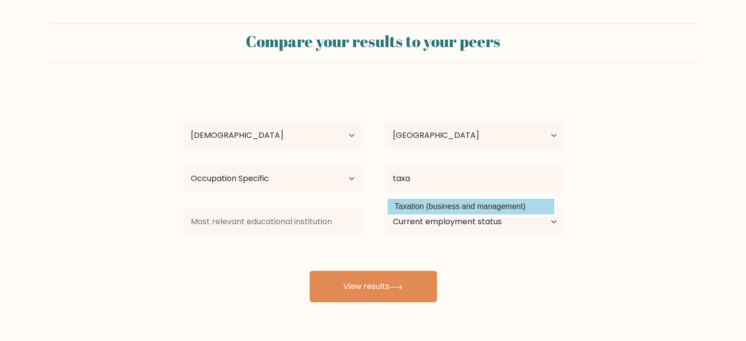
click at [431, 207] on div "Keanaldi Hutomo Age Under 18 years old 18-24 years old 25-34 years old 35-44 ye…" at bounding box center [373, 194] width 393 height 216
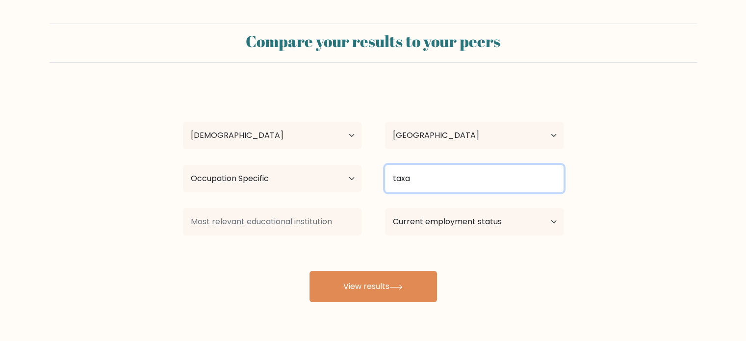
click at [422, 178] on input "taxa" at bounding box center [474, 178] width 179 height 27
type input "t"
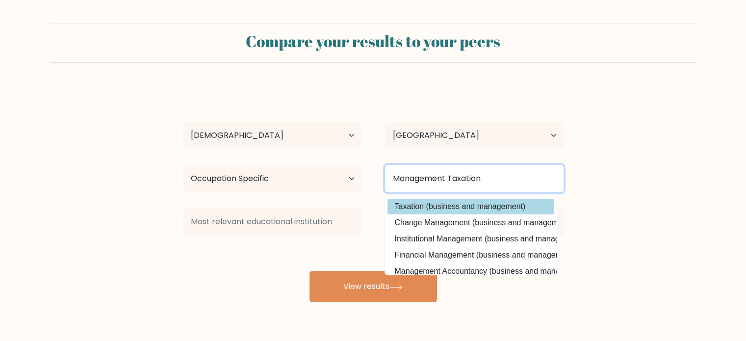
type input "Management Taxation"
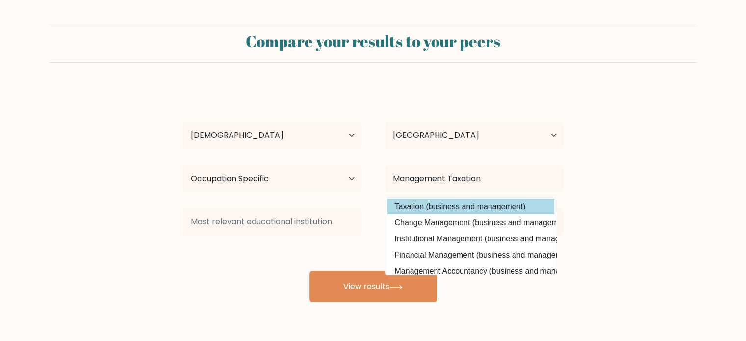
click at [409, 209] on div "Keanaldi Hutomo Age Under 18 years old 18-24 years old 25-34 years old 35-44 ye…" at bounding box center [373, 194] width 393 height 216
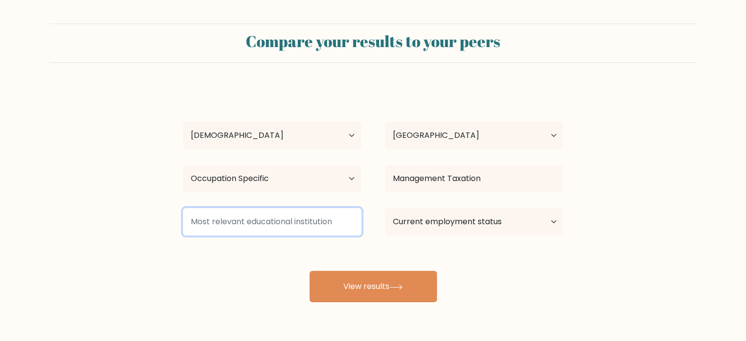
click at [283, 218] on input at bounding box center [272, 221] width 179 height 27
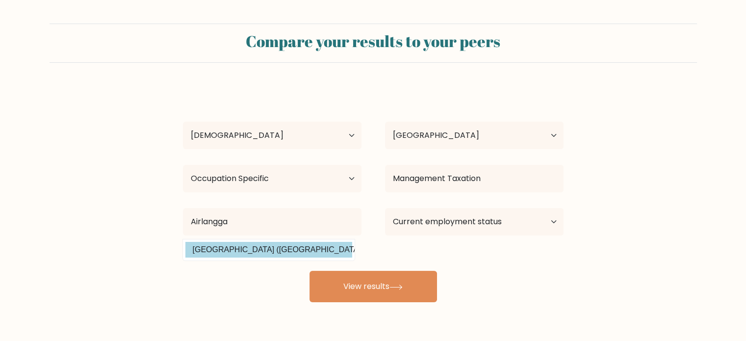
click at [252, 253] on option "Universitas Airlangga (Indonesia)" at bounding box center [268, 250] width 167 height 16
type input "Universitas Airlangga"
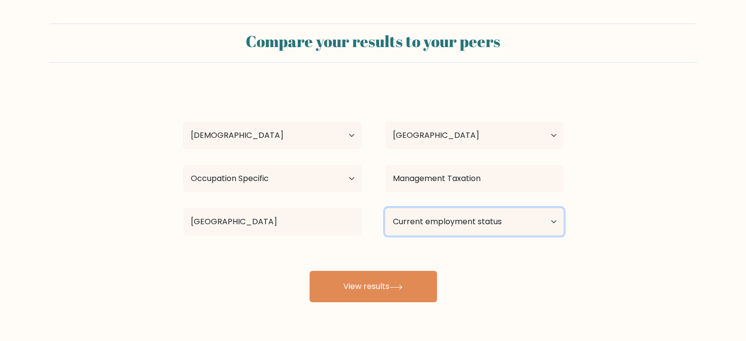
click at [446, 216] on select "Current employment status Employed Student Retired Other / prefer not to answer" at bounding box center [474, 221] width 179 height 27
select select "other"
click at [385, 208] on select "Current employment status Employed Student Retired Other / prefer not to answer" at bounding box center [474, 221] width 179 height 27
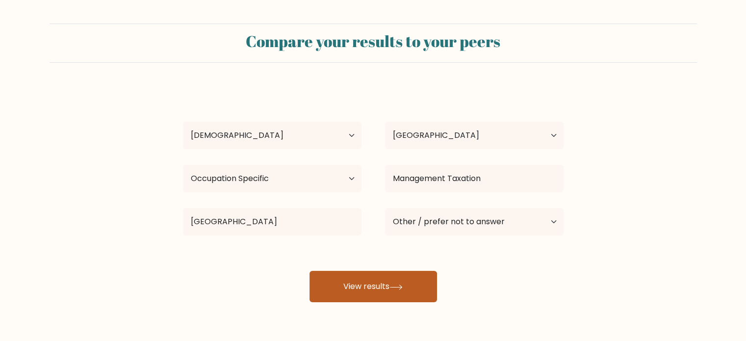
click at [375, 290] on button "View results" at bounding box center [374, 286] width 128 height 31
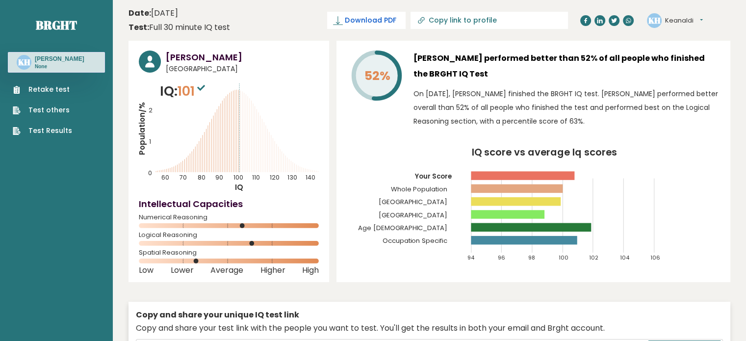
click at [396, 19] on span "Download PDF" at bounding box center [370, 20] width 51 height 10
